Goal: Task Accomplishment & Management: Use online tool/utility

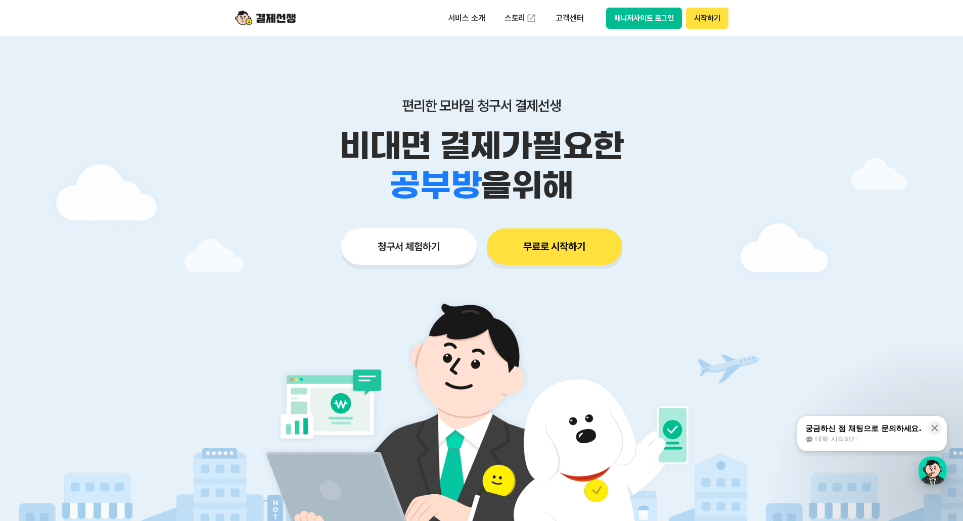
click at [273, 18] on img at bounding box center [265, 18] width 61 height 19
click at [936, 426] on icon at bounding box center [935, 428] width 7 height 7
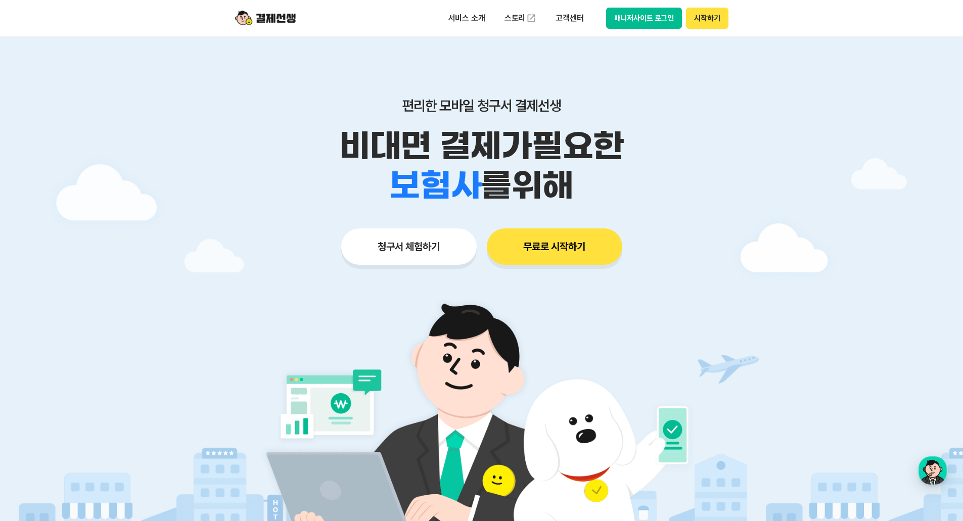
click at [553, 254] on button "무료로 시작하기" at bounding box center [554, 246] width 135 height 36
click at [419, 235] on button "청구서 체험하기" at bounding box center [408, 246] width 135 height 36
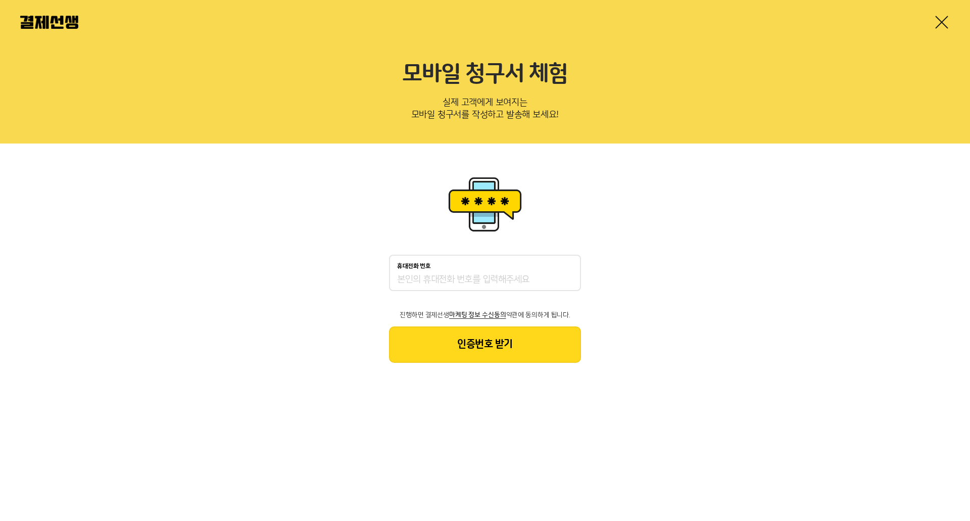
click at [477, 279] on input "휴대전화 번호" at bounding box center [485, 280] width 176 height 12
type input "01029236103"
click at [508, 348] on button "인증번호 받기" at bounding box center [485, 345] width 192 height 36
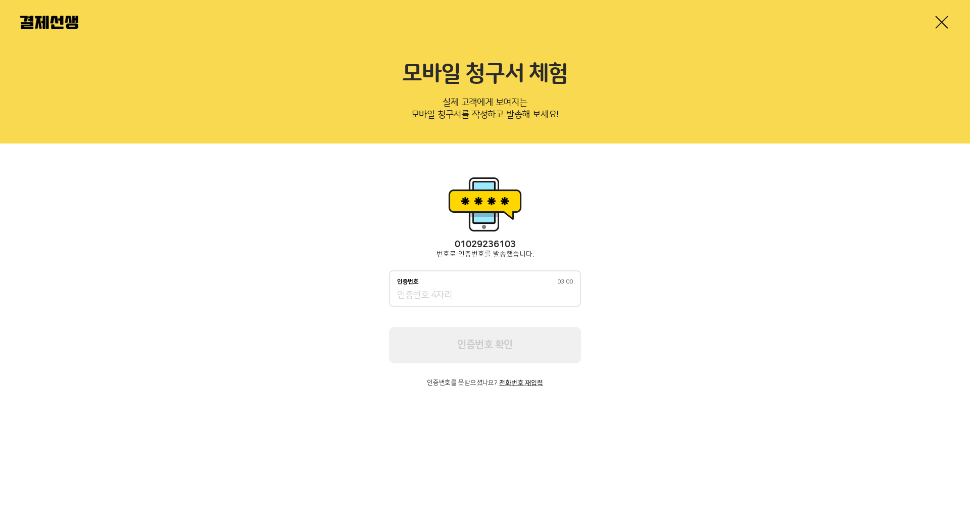
click at [494, 293] on input "인증번호 03:00" at bounding box center [485, 296] width 176 height 12
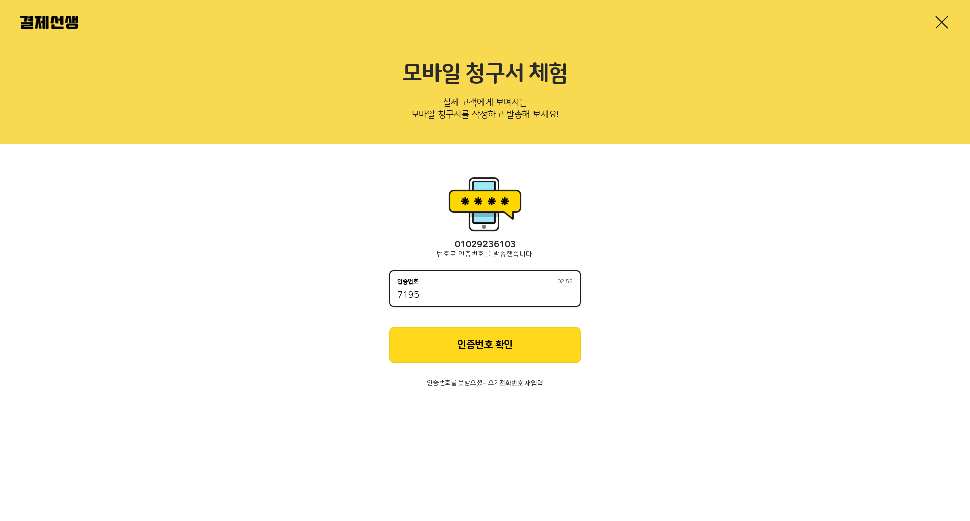
type input "7195"
click at [483, 362] on button "인증번호 확인" at bounding box center [485, 345] width 192 height 36
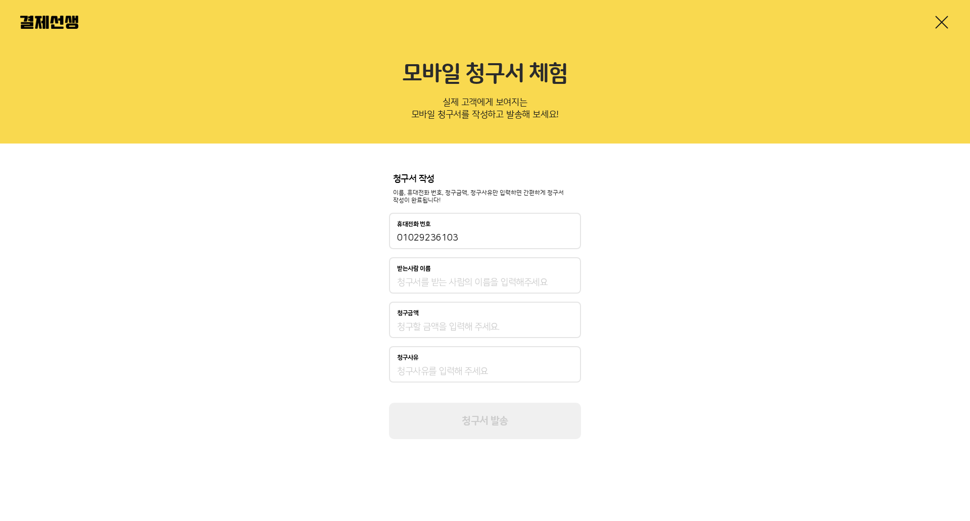
click at [452, 272] on div "받는사람 이름" at bounding box center [485, 275] width 192 height 36
click at [458, 282] on input "받는사람 이름" at bounding box center [485, 282] width 176 height 12
type input "t"
type input "서은지"
type input "1,000"
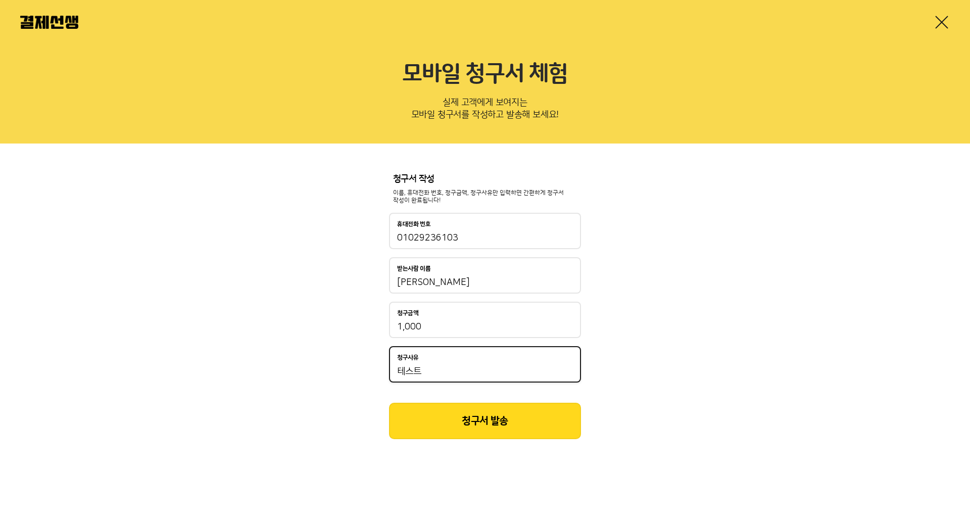
type input "테스트"
click at [540, 412] on button "청구서 발송" at bounding box center [485, 421] width 192 height 36
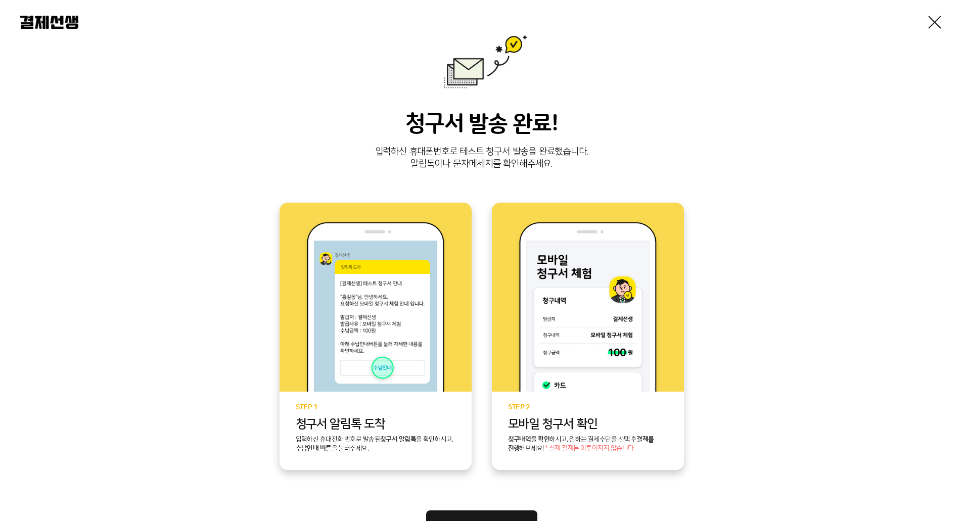
scroll to position [101, 0]
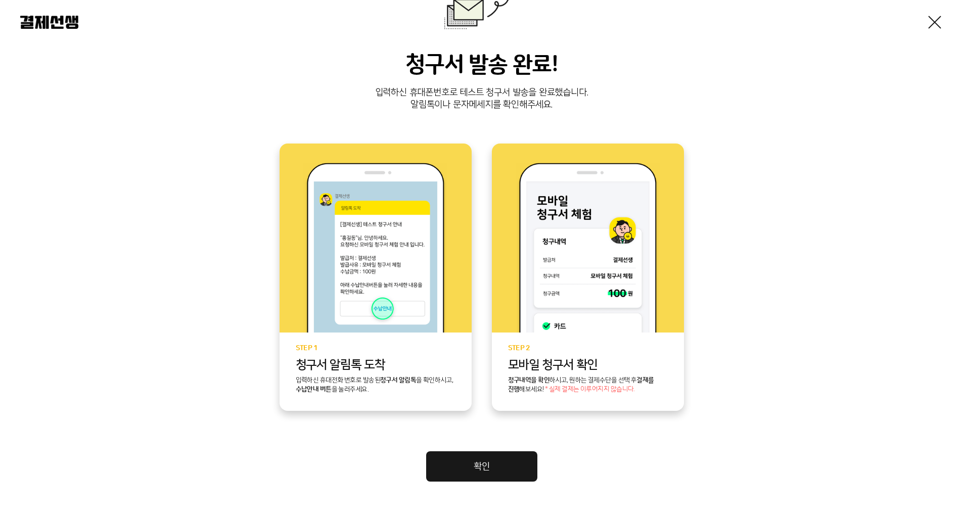
click at [469, 479] on link "확인" at bounding box center [481, 466] width 111 height 30
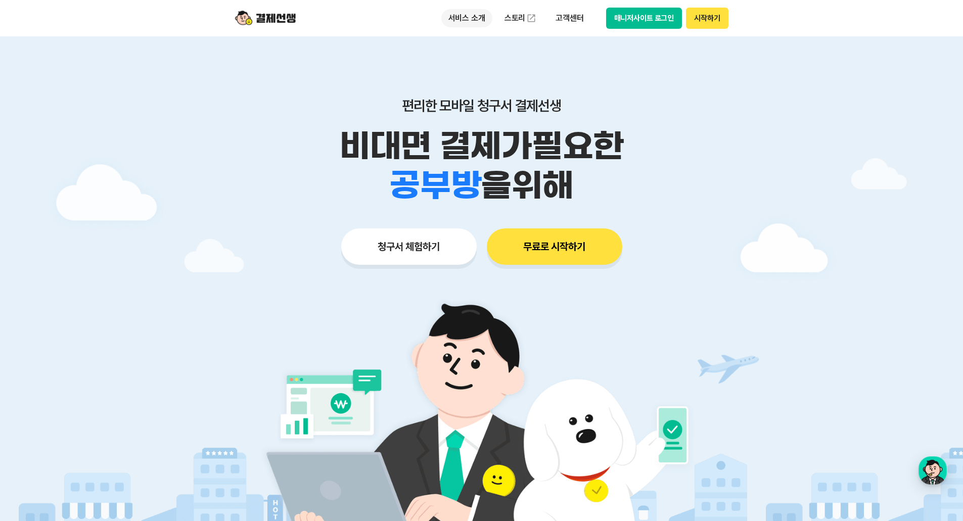
click at [460, 17] on p "서비스 소개" at bounding box center [466, 18] width 51 height 18
click at [276, 17] on img at bounding box center [265, 18] width 61 height 19
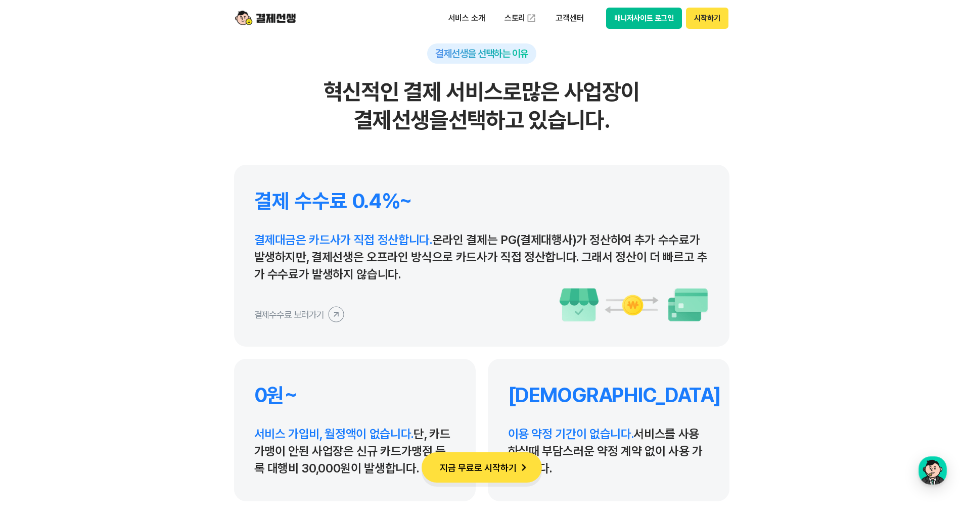
scroll to position [4650, 0]
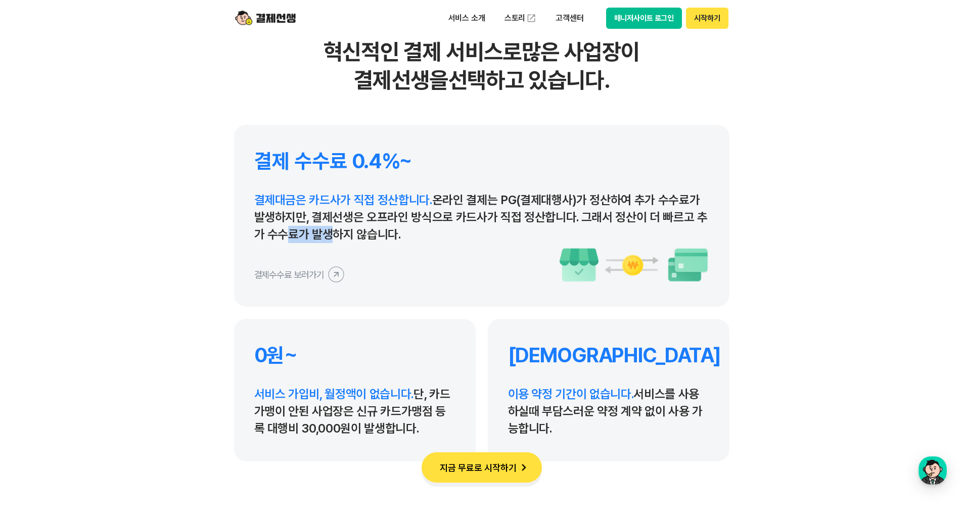
drag, startPoint x: 274, startPoint y: 237, endPoint x: 344, endPoint y: 237, distance: 69.8
click at [332, 237] on p "결제대금은 카드사가 직접 정산합니다. 온라인 결제는 PG(결제대행사)가 정산하여 추가 수수료가 발생하지만, 결제선생은 오프라인 방식으로 카드사…" at bounding box center [481, 218] width 455 height 52
click at [372, 237] on p "결제대금은 카드사가 직접 정산합니다. 온라인 결제는 PG(결제대행사)가 정산하여 추가 수수료가 발생하지만, 결제선생은 오프라인 방식으로 카드사…" at bounding box center [481, 218] width 455 height 52
drag, startPoint x: 460, startPoint y: 202, endPoint x: 660, endPoint y: 202, distance: 199.7
click at [660, 202] on p "결제대금은 카드사가 직접 정산합니다. 온라인 결제는 PG(결제대행사)가 정산하여 추가 수수료가 발생하지만, 결제선생은 오프라인 방식으로 카드사…" at bounding box center [481, 218] width 455 height 52
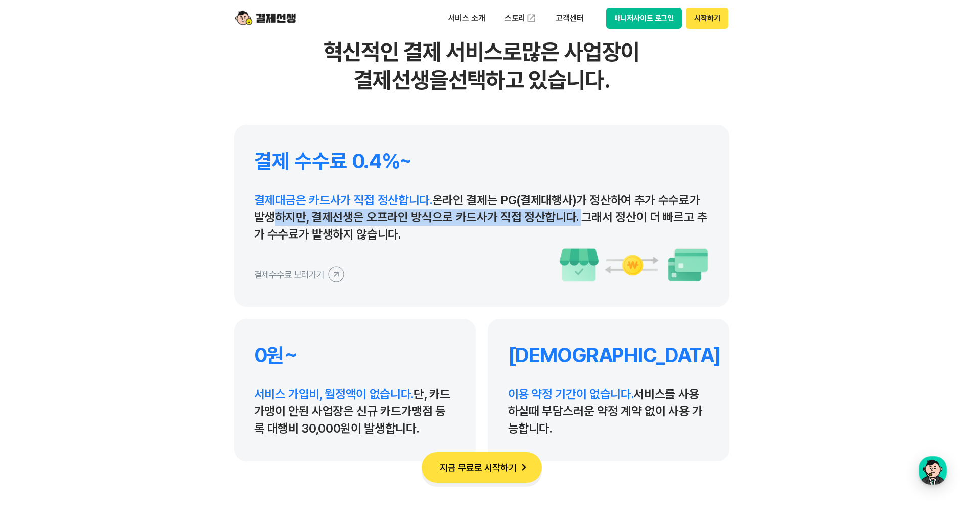
drag, startPoint x: 263, startPoint y: 216, endPoint x: 575, endPoint y: 216, distance: 312.4
click at [575, 216] on p "결제대금은 카드사가 직접 정산합니다. 온라인 결제는 PG(결제대행사)가 정산하여 추가 수수료가 발생하지만, 결제선생은 오프라인 방식으로 카드사…" at bounding box center [481, 218] width 455 height 52
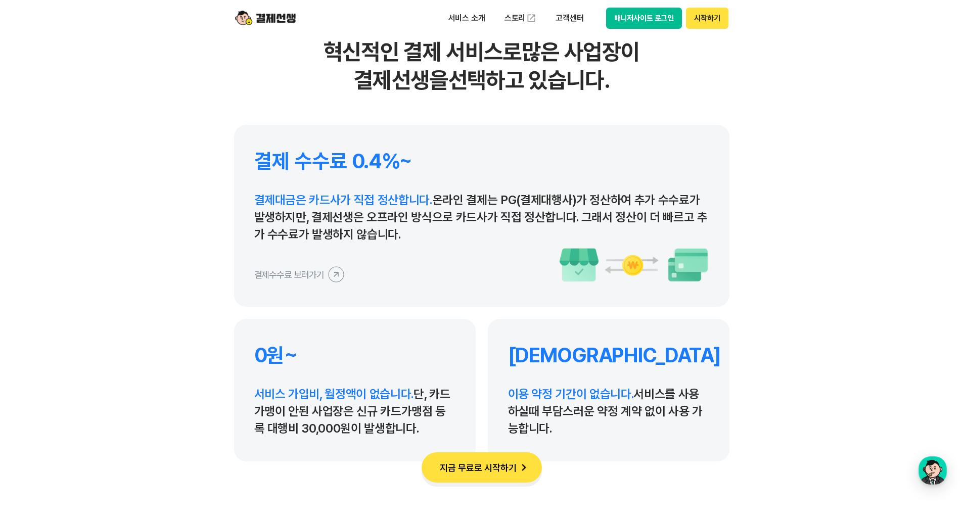
click at [343, 229] on p "결제대금은 카드사가 직접 정산합니다. 온라인 결제는 PG(결제대행사)가 정산하여 추가 수수료가 발생하지만, 결제선생은 오프라인 방식으로 카드사…" at bounding box center [481, 218] width 455 height 52
drag, startPoint x: 268, startPoint y: 240, endPoint x: 326, endPoint y: 241, distance: 57.6
click at [325, 240] on p "결제대금은 카드사가 직접 정산합니다. 온라인 결제는 PG(결제대행사)가 정산하여 추가 수수료가 발생하지만, 결제선생은 오프라인 방식으로 카드사…" at bounding box center [481, 218] width 455 height 52
click at [327, 271] on icon at bounding box center [336, 275] width 22 height 22
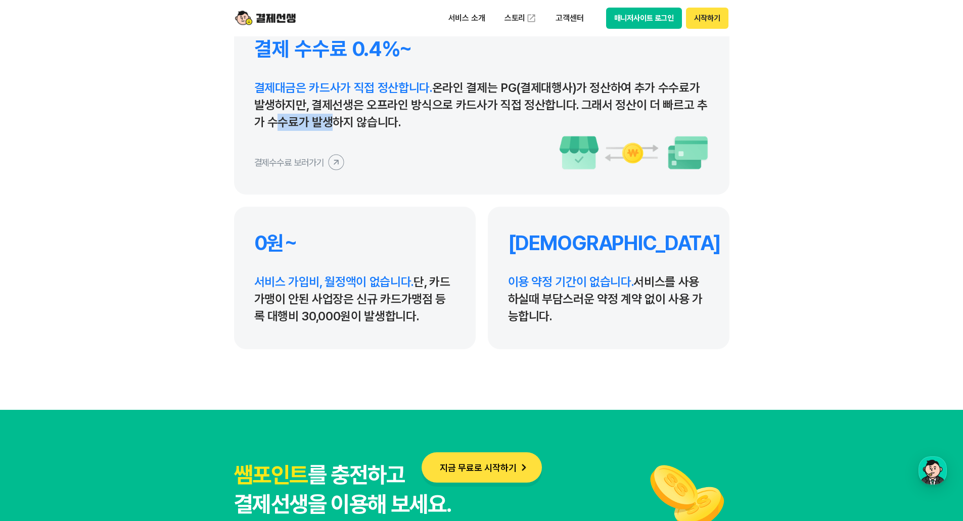
scroll to position [4852, 0]
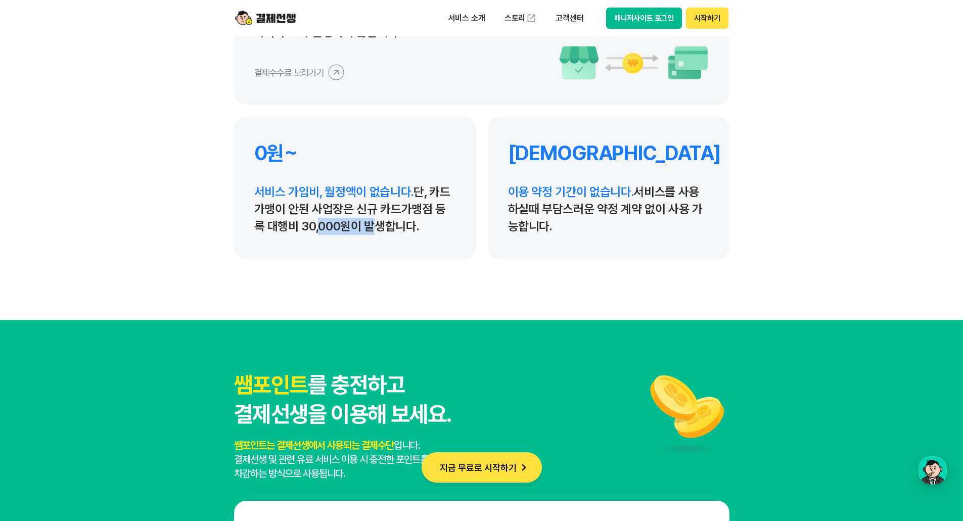
drag, startPoint x: 301, startPoint y: 226, endPoint x: 378, endPoint y: 230, distance: 77.4
click at [353, 227] on p "서비스 가입비, 월정액이 없습니다. 단, 카드가맹이 안된 사업장은 신규 카드가맹점 등록 대행비 30,000원이 발생합니다." at bounding box center [354, 209] width 201 height 52
drag, startPoint x: 569, startPoint y: 192, endPoint x: 583, endPoint y: 235, distance: 45.1
click at [579, 234] on p "이용 약정 기간이 없습니다. 서비스를 사용하실때 부담스러운 약정 계약 없이 사용 가능합니다." at bounding box center [608, 209] width 201 height 52
click at [626, 241] on div "무약정 이용 약정 기간이 없습니다. 서비스를 사용하실때 부담스러운 약정 계약 없이 사용 가능합니다." at bounding box center [609, 188] width 242 height 143
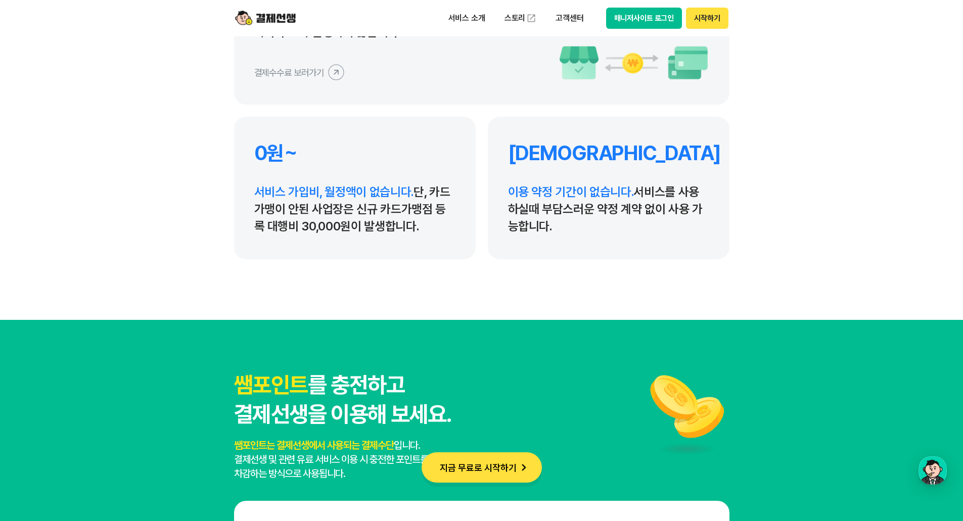
drag, startPoint x: 532, startPoint y: 190, endPoint x: 605, endPoint y: 247, distance: 92.6
click at [555, 236] on div "무약정 이용 약정 기간이 없습니다. 서비스를 사용하실때 부담스러운 약정 계약 없이 사용 가능합니다." at bounding box center [609, 188] width 242 height 143
click at [605, 247] on div "무약정 이용 약정 기간이 없습니다. 서비스를 사용하실때 부담스러운 약정 계약 없이 사용 가능합니다." at bounding box center [609, 188] width 242 height 143
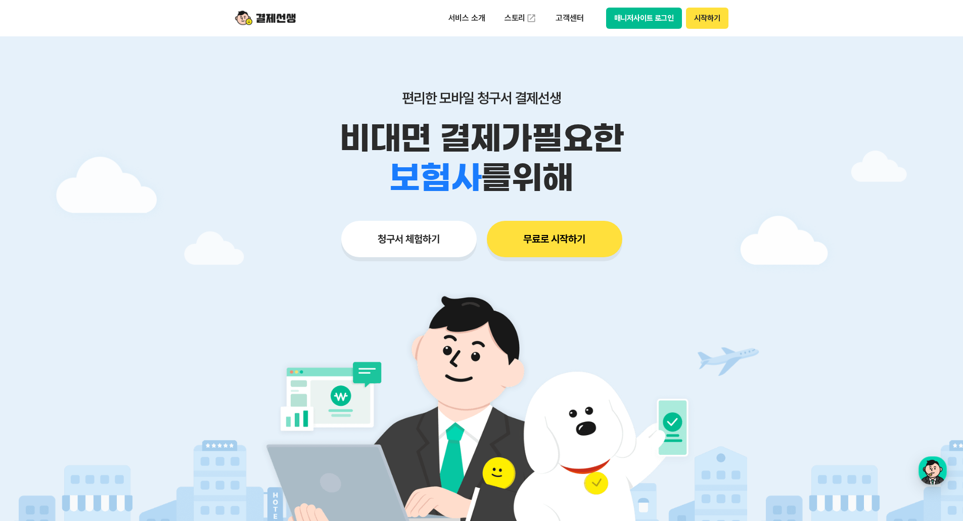
scroll to position [0, 0]
